Goal: Task Accomplishment & Management: Complete application form

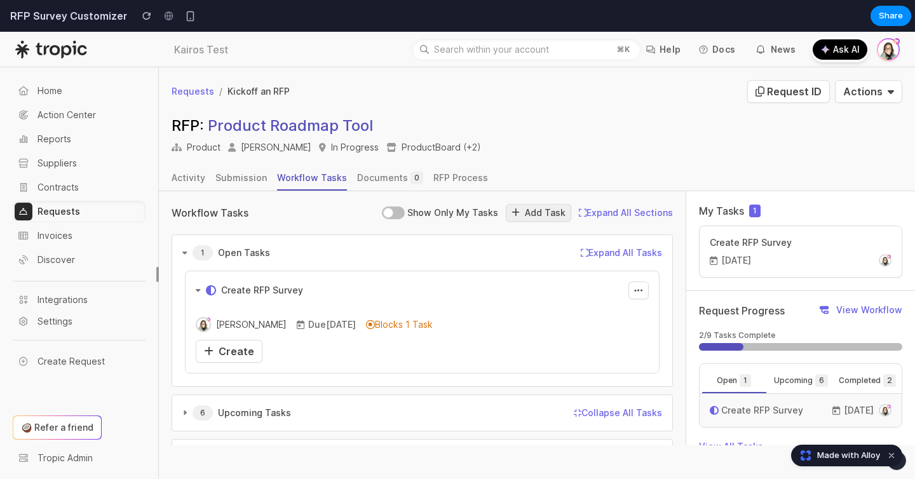
click at [534, 210] on span "Add Task" at bounding box center [545, 212] width 41 height 11
click at [585, 140] on div "RFP: Product Roadmap Tool Product Department Erika Baker Requestor In Progress …" at bounding box center [537, 141] width 757 height 51
click at [614, 179] on div "Activity Submission Workflow Tasks Documents 0 RFP Process" at bounding box center [537, 179] width 731 height 24
click at [895, 455] on button "Dismiss watermark" at bounding box center [891, 455] width 15 height 15
click at [203, 18] on section "RFP Survey Customizer Share" at bounding box center [456, 16] width 912 height 32
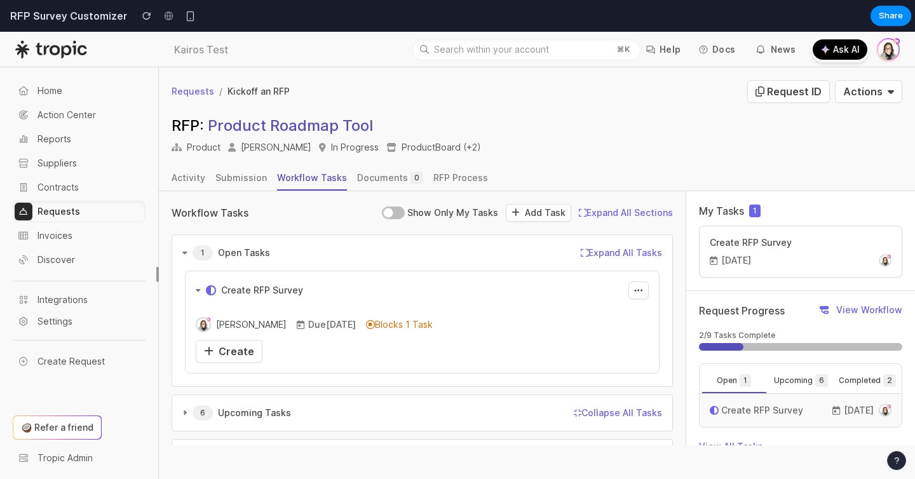
click at [740, 172] on div "Activity Submission Workflow Tasks Documents 0 RFP Process" at bounding box center [537, 179] width 731 height 24
click at [756, 249] on div "Create RFP Survey Oct 2" at bounding box center [800, 252] width 203 height 52
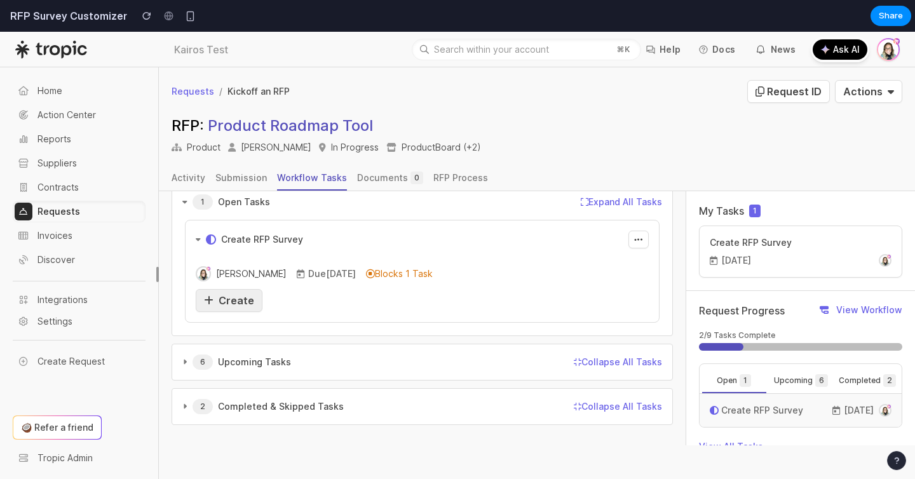
click at [231, 296] on span "Create" at bounding box center [237, 300] width 36 height 13
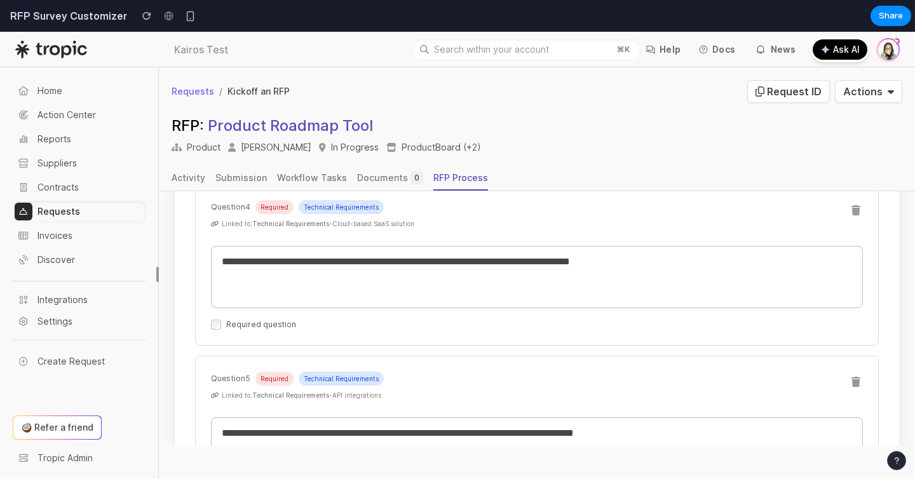
scroll to position [980, 0]
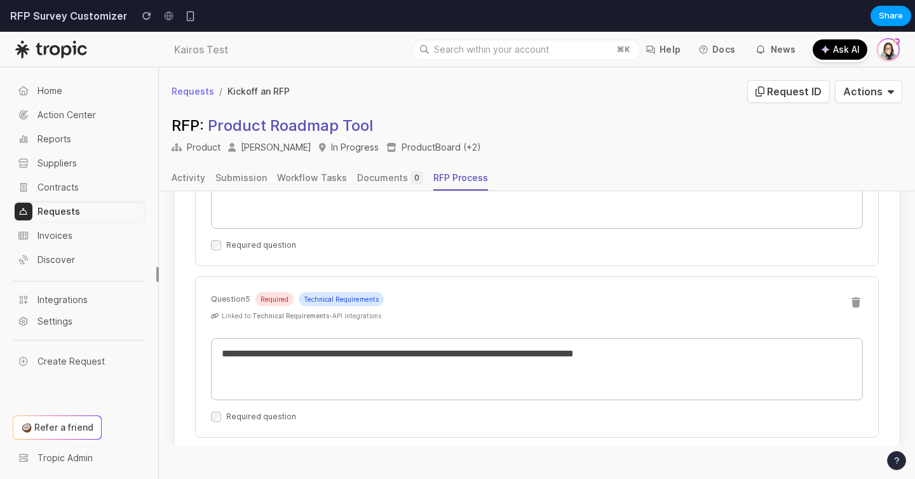
click at [885, 20] on span "Share" at bounding box center [891, 16] width 24 height 13
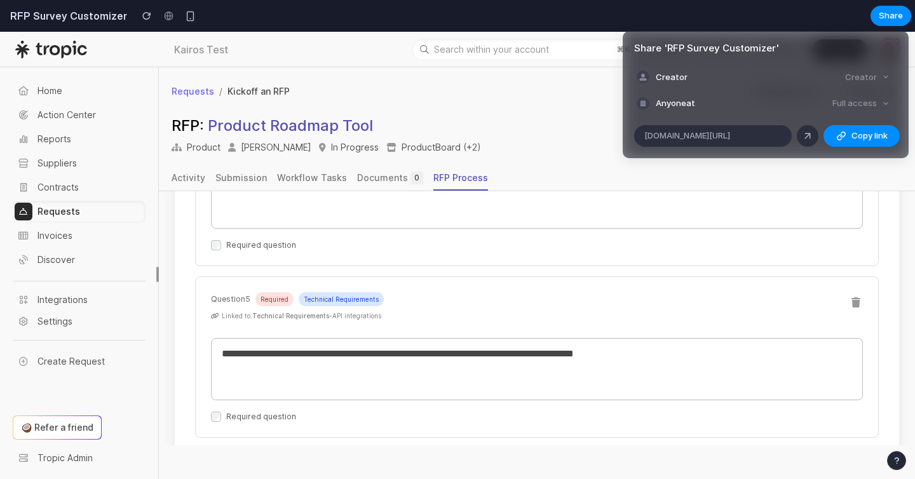
click at [872, 100] on div "Full access" at bounding box center [861, 104] width 67 height 18
click at [887, 100] on div "Full access" at bounding box center [861, 104] width 67 height 18
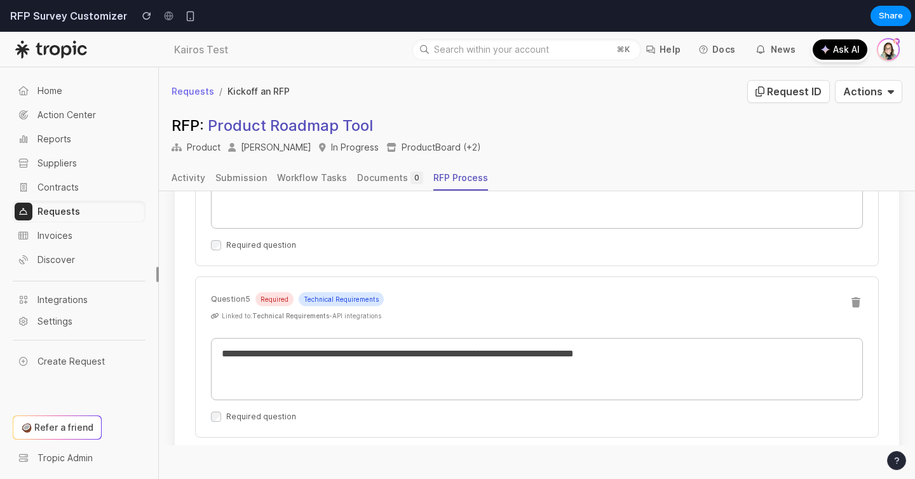
click at [502, 114] on div "Share ' RFP Survey Customizer ' Creator Creator Anyone at Full access alloy.app…" at bounding box center [457, 239] width 915 height 479
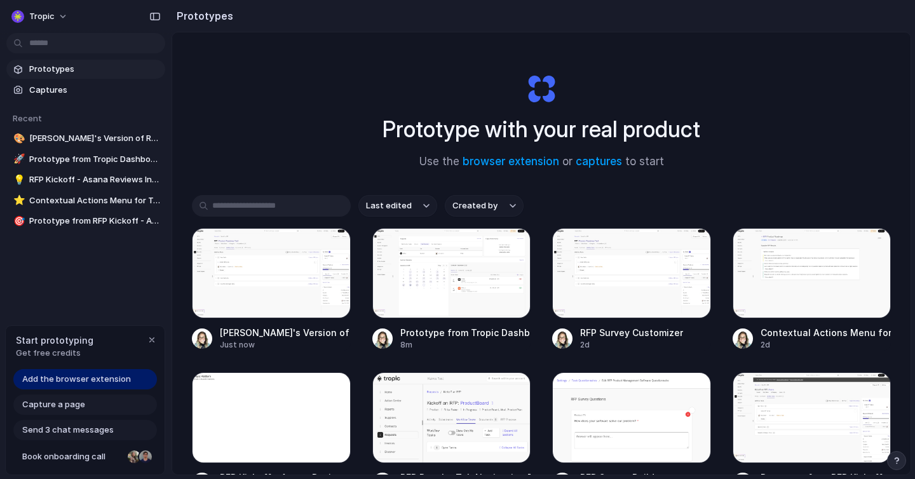
click at [301, 132] on div "Prototype with your real product Use the browser extension or captures to start" at bounding box center [541, 116] width 509 height 137
click at [310, 55] on div "Prototype with your real product Use the browser extension or captures to start" at bounding box center [541, 116] width 509 height 137
click at [266, 108] on div "Prototype with your real product Use the browser extension or captures to start…" at bounding box center [541, 287] width 739 height 510
click at [296, 96] on div "Prototype with your real product Use the browser extension or captures to start" at bounding box center [541, 116] width 509 height 137
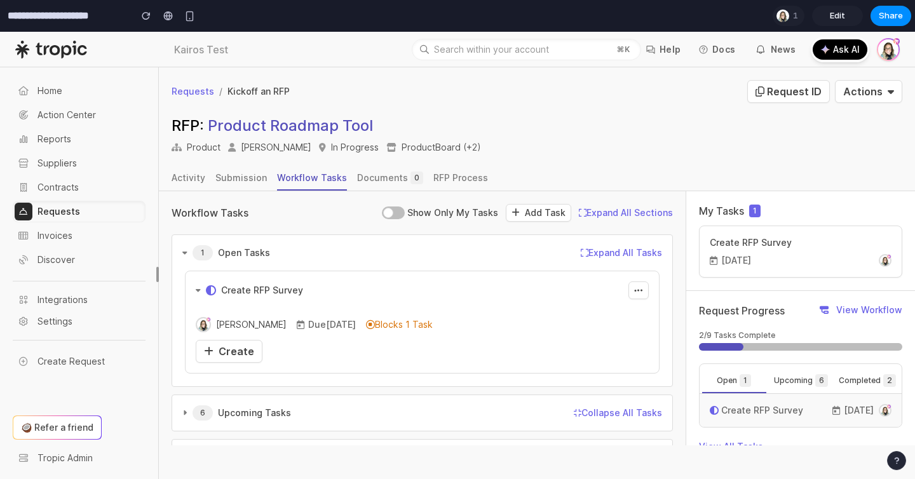
click at [516, 24] on section "**********" at bounding box center [456, 16] width 912 height 32
click at [788, 15] on div at bounding box center [783, 16] width 13 height 13
